Goal: Task Accomplishment & Management: Use online tool/utility

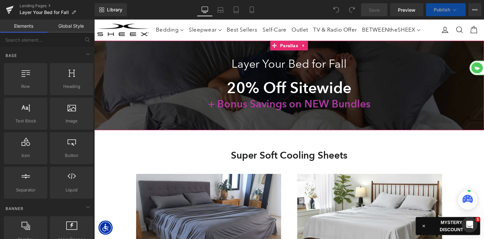
scroll to position [1733, 394]
select select "King/[PERSON_NAME]"
select select "XL"
select select "M"
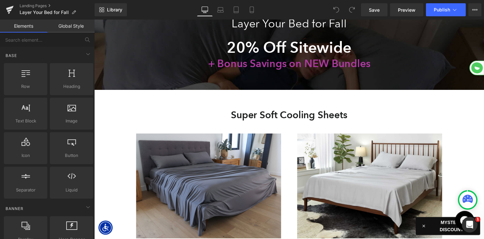
scroll to position [48, 0]
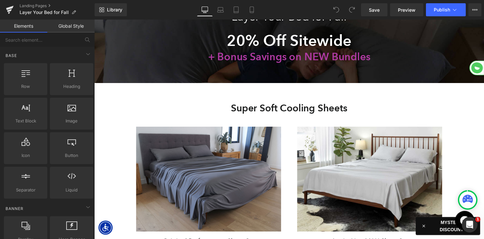
click at [197, 136] on img at bounding box center [210, 181] width 147 height 106
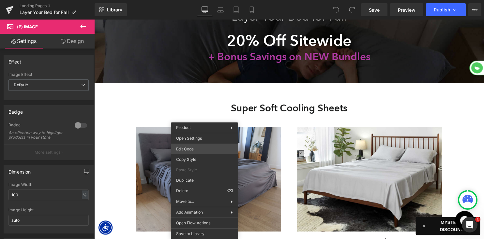
click at [193, 0] on div "You are previewing how the will restyle your page. You can not edit Elements in…" at bounding box center [242, 0] width 484 height 0
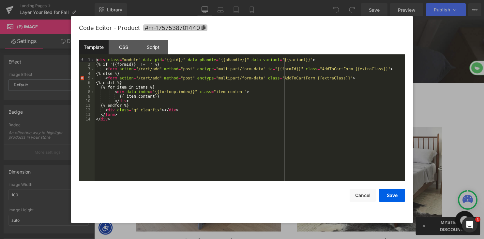
click at [196, 28] on span "#m-1757538701440" at bounding box center [175, 27] width 64 height 7
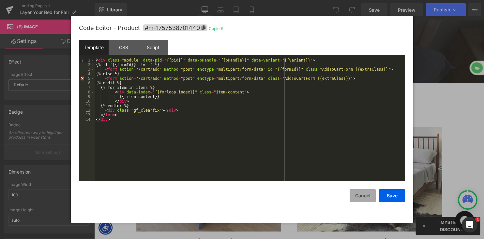
click at [358, 202] on button "Cancel" at bounding box center [362, 195] width 26 height 13
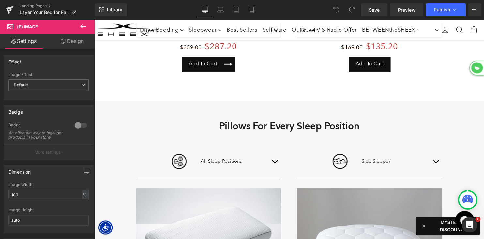
scroll to position [545, 0]
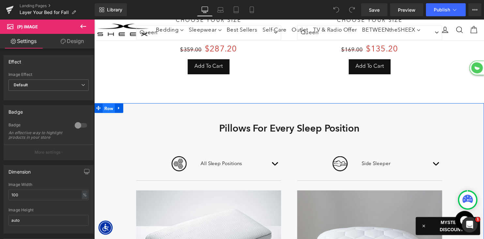
click at [107, 109] on span "Row" at bounding box center [109, 110] width 12 height 10
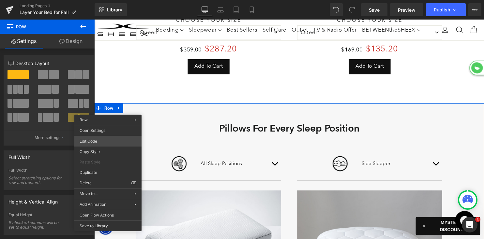
click at [100, 0] on div "Row You are previewing how the will restyle your page. You can not edit Element…" at bounding box center [242, 0] width 484 height 0
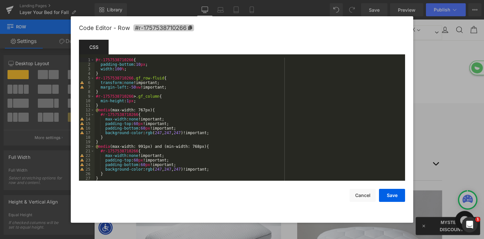
click at [185, 28] on span "#r-1757538710266" at bounding box center [163, 27] width 61 height 7
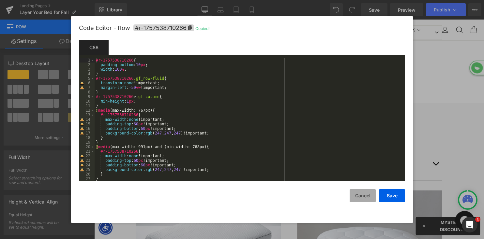
click at [358, 197] on button "Cancel" at bounding box center [362, 195] width 26 height 13
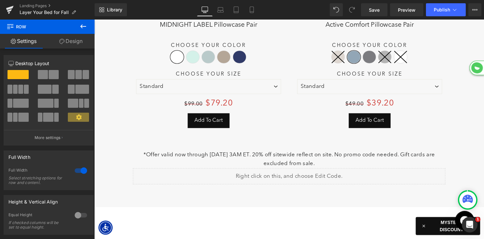
scroll to position [3249, 0]
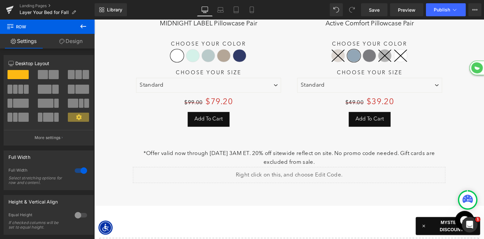
click at [185, 151] on p "*Offer valid now through [DATE] 3AM ET. 20% off sitewide reflect on site. No pr…" at bounding box center [291, 160] width 316 height 18
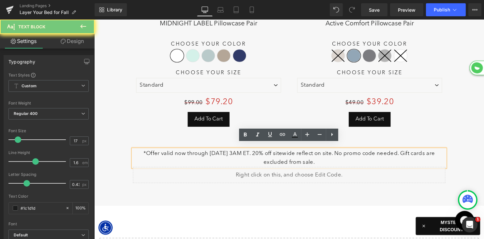
click at [185, 151] on p "*Offer valid now through [DATE] 3AM ET. 20% off sitewide reflect on site. No pr…" at bounding box center [291, 160] width 316 height 18
